Goal: Communication & Community: Answer question/provide support

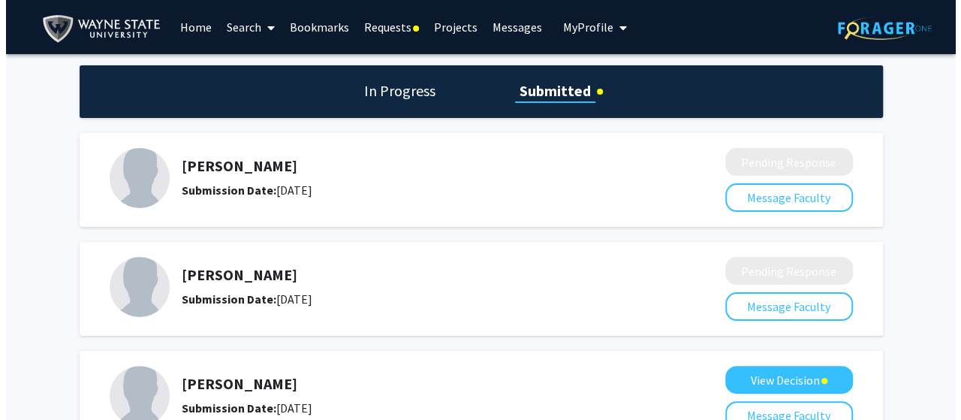
scroll to position [111, 0]
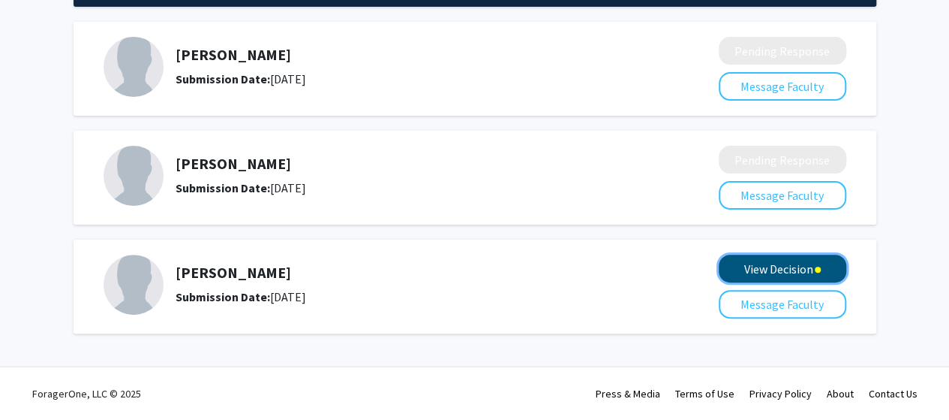
click at [797, 273] on button "View Decision" at bounding box center [783, 268] width 128 height 28
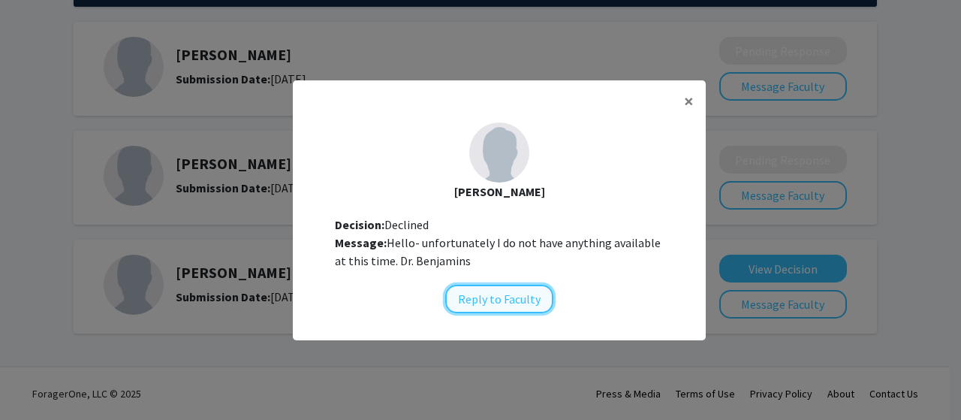
click at [478, 295] on button "Reply to Faculty" at bounding box center [499, 298] width 108 height 29
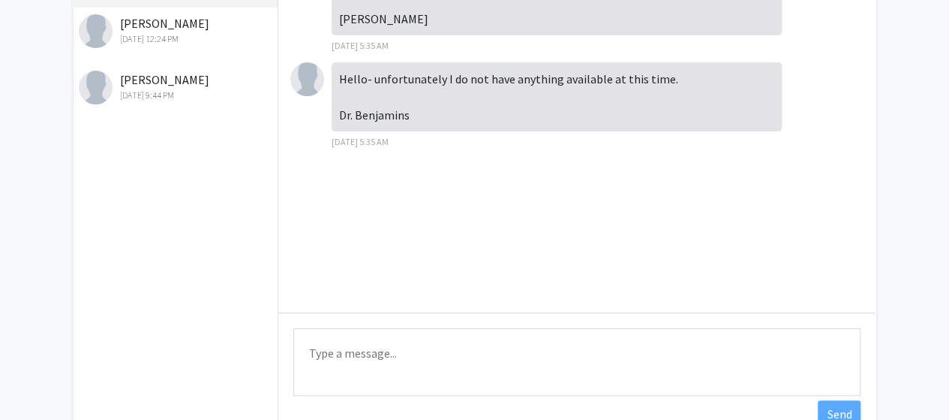
scroll to position [164, 0]
click at [401, 351] on textarea "Type a message" at bounding box center [576, 361] width 567 height 68
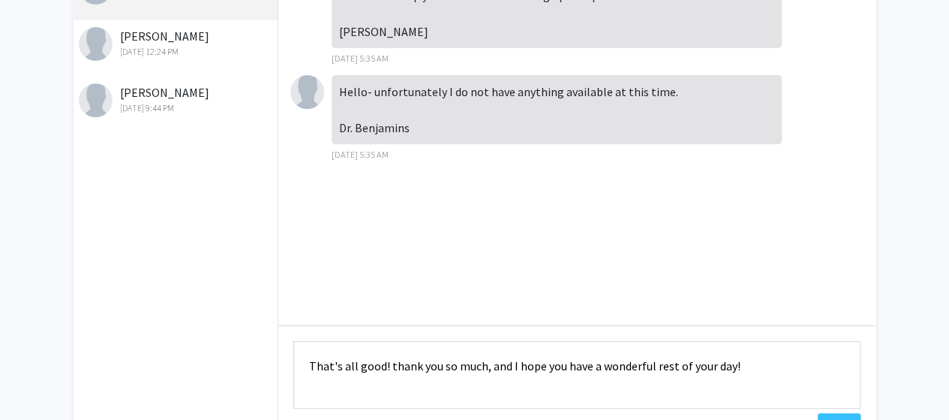
scroll to position [264, 0]
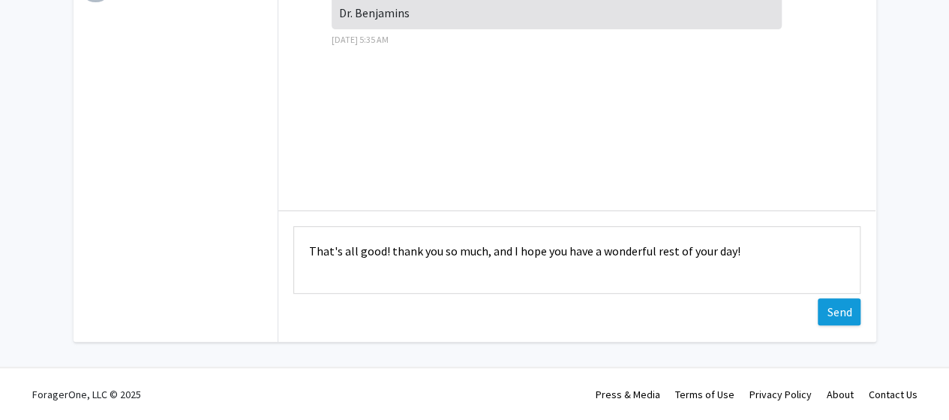
type textarea "That's all good! thank you so much, and I hope you have a wonderful rest of you…"
click at [848, 316] on button "Send" at bounding box center [839, 311] width 43 height 27
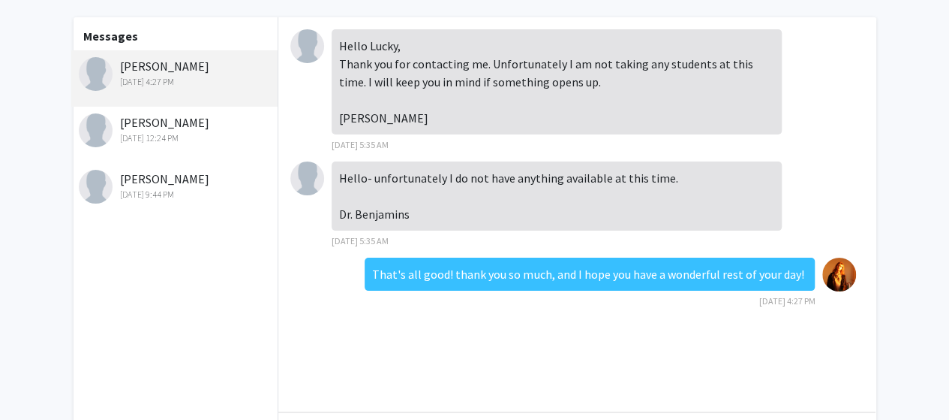
scroll to position [2, 0]
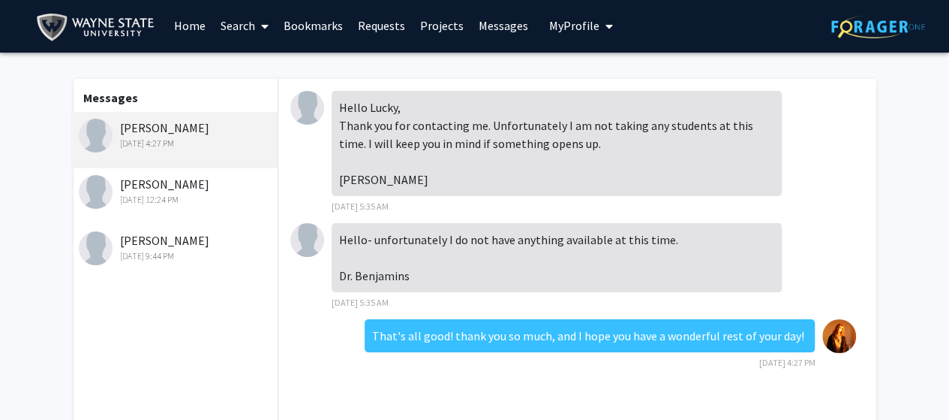
click at [197, 205] on div "[DATE] 12:24 PM" at bounding box center [177, 200] width 196 height 14
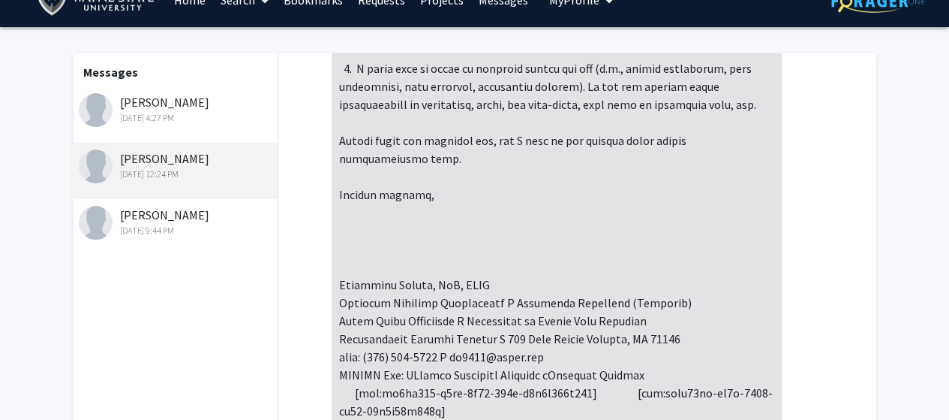
scroll to position [264, 0]
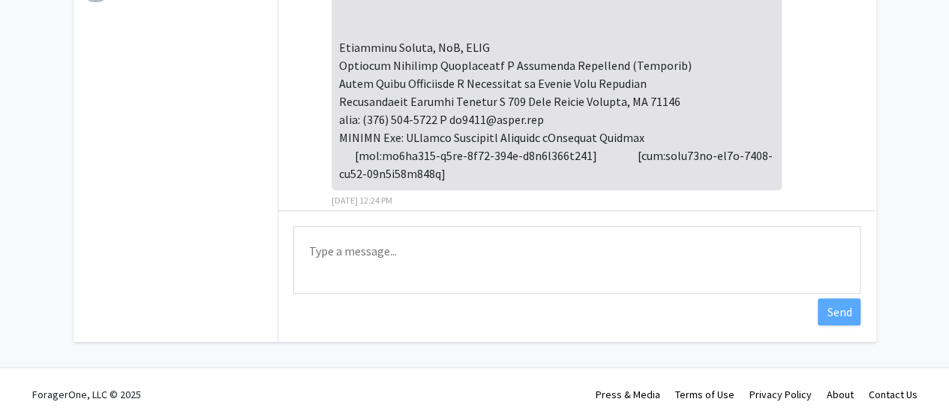
click at [524, 260] on textarea "Type a message" at bounding box center [576, 260] width 567 height 68
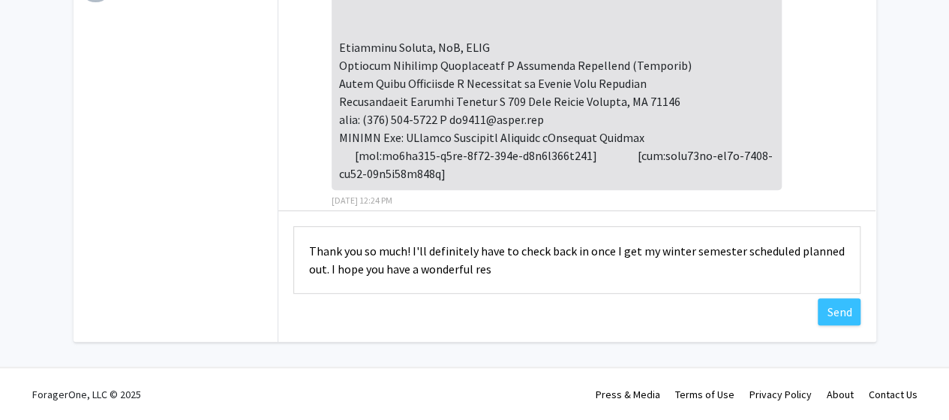
click at [311, 251] on textarea "Thank you so much! I'll definitely have to check back in once I get my winter s…" at bounding box center [576, 260] width 567 height 68
click at [605, 266] on textarea "That's all good, and thank you so much! I'll definitely have to check back in o…" at bounding box center [576, 260] width 567 height 68
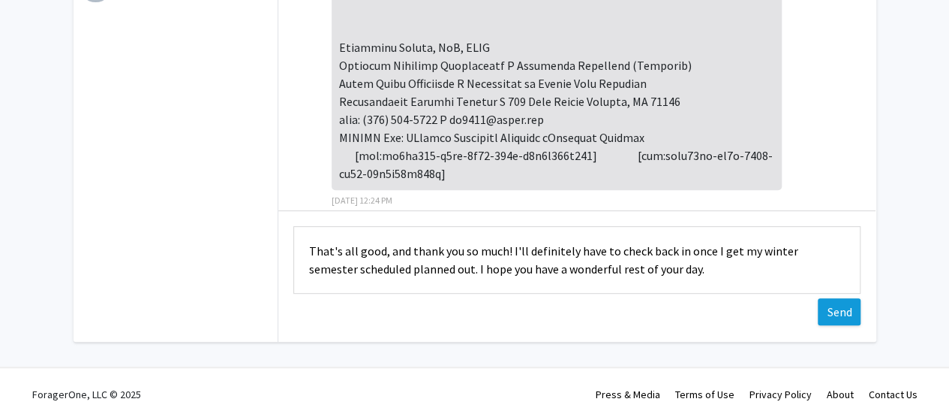
type textarea "That's all good, and thank you so much! I'll definitely have to check back in o…"
click at [824, 311] on button "Send" at bounding box center [839, 311] width 43 height 27
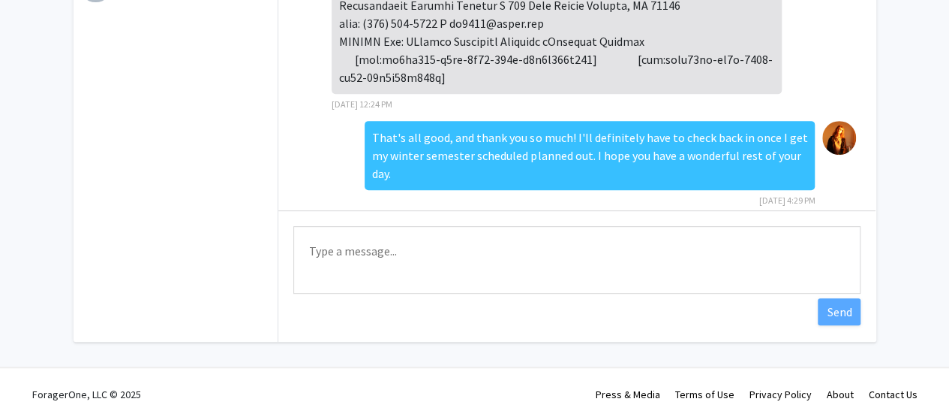
scroll to position [0, 0]
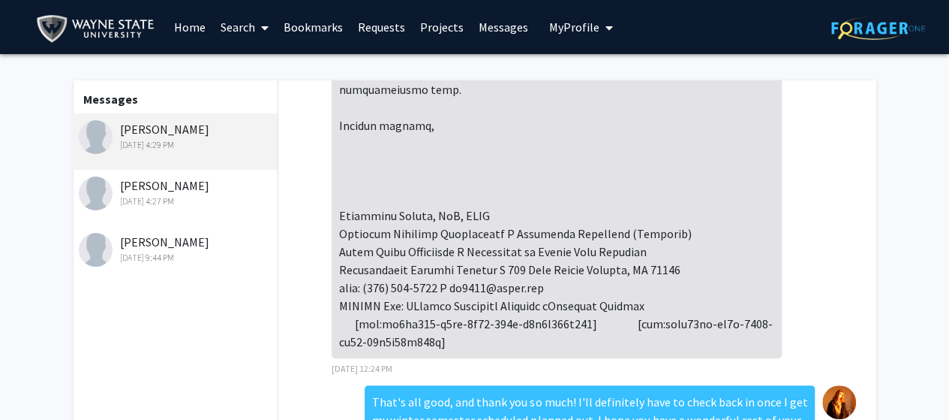
click at [170, 254] on div "[DATE] 9:44 PM" at bounding box center [177, 258] width 196 height 14
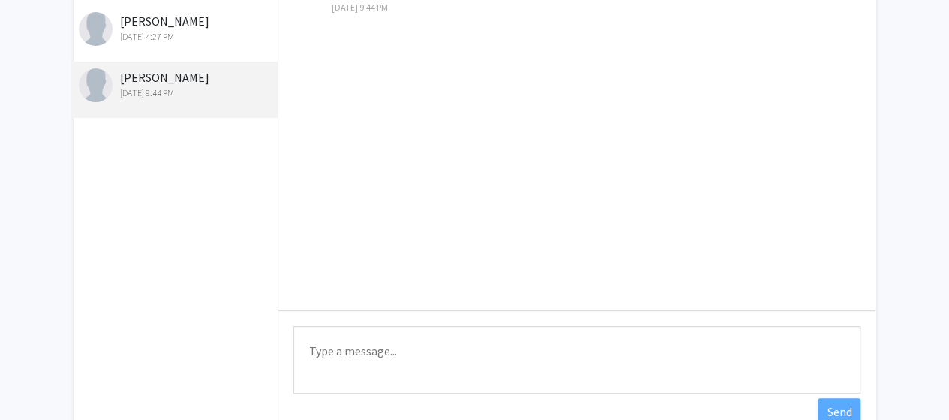
scroll to position [264, 0]
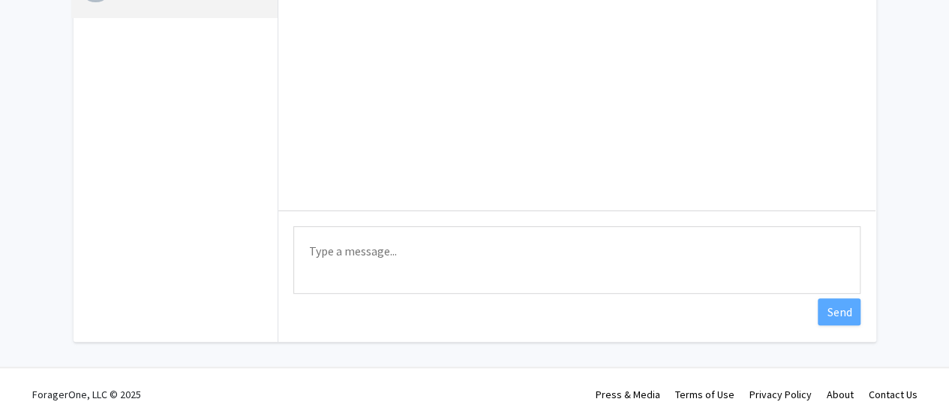
click at [453, 250] on textarea "Type a message" at bounding box center [576, 260] width 567 height 68
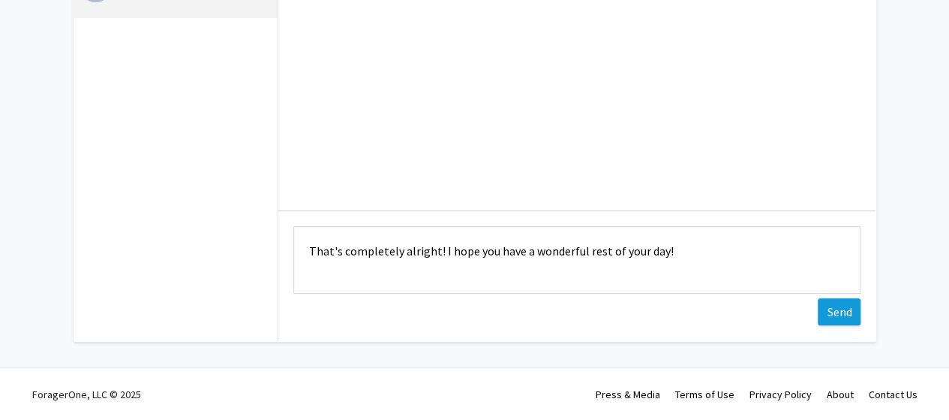
type textarea "That's completely alright! I hope you have a wonderful rest of your day!"
click at [828, 307] on button "Send" at bounding box center [839, 311] width 43 height 27
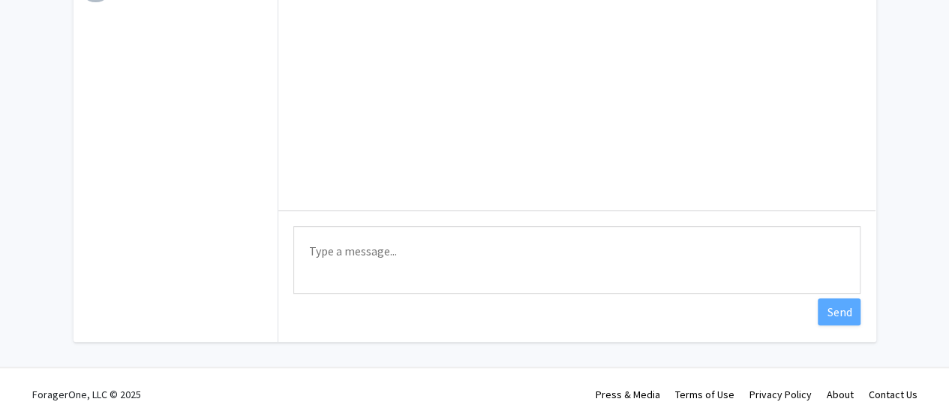
scroll to position [0, 0]
